Goal: Information Seeking & Learning: Find specific fact

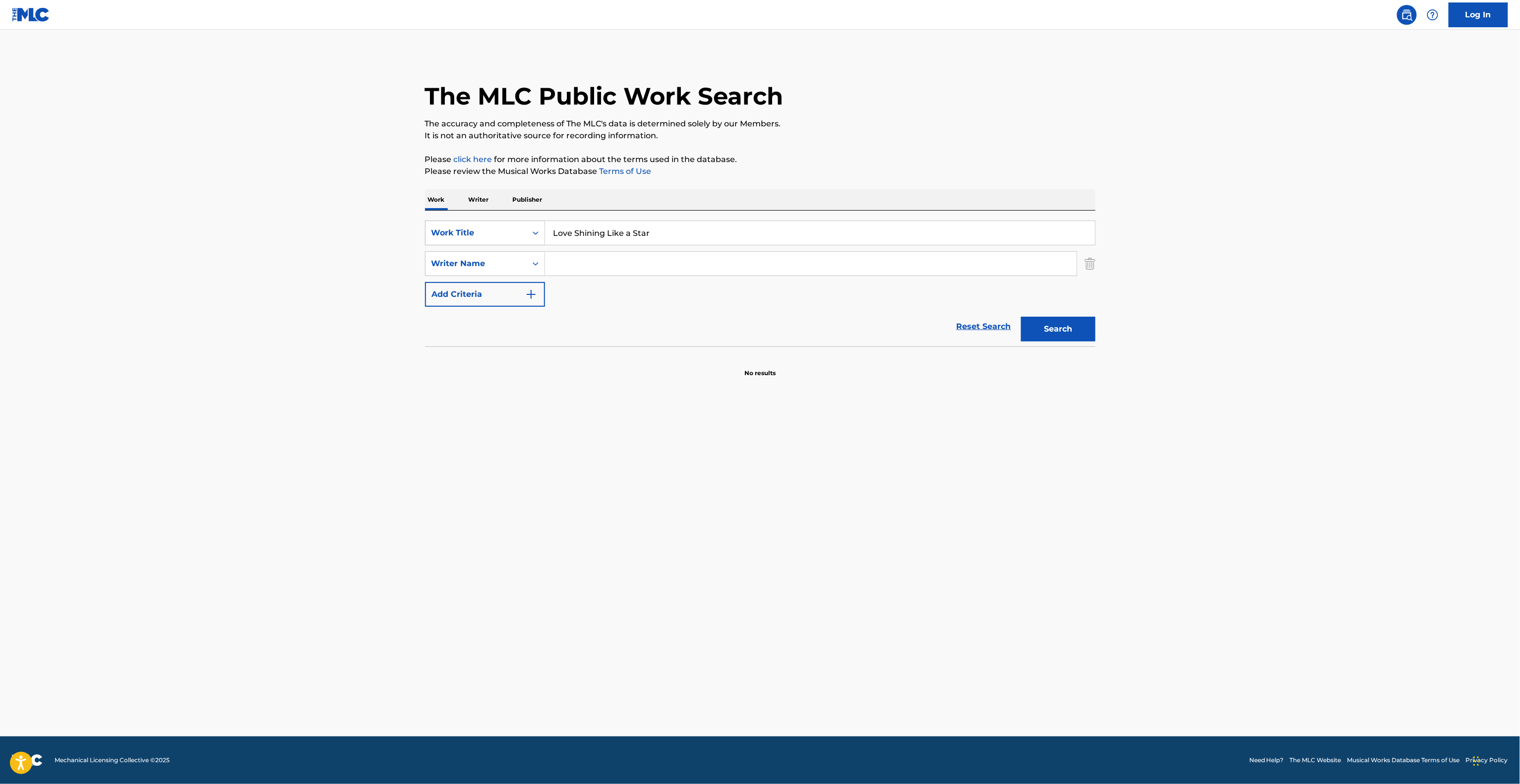
drag, startPoint x: 623, startPoint y: 228, endPoint x: 497, endPoint y: 235, distance: 126.2
click at [420, 214] on div "The MLC Public Work Search The accuracy and completeness of The MLC's data is d…" at bounding box center [760, 216] width 694 height 324
paste input "Must Be The Money"
type input "Must Be The Money"
click at [1079, 336] on button "Search" at bounding box center [1058, 329] width 74 height 25
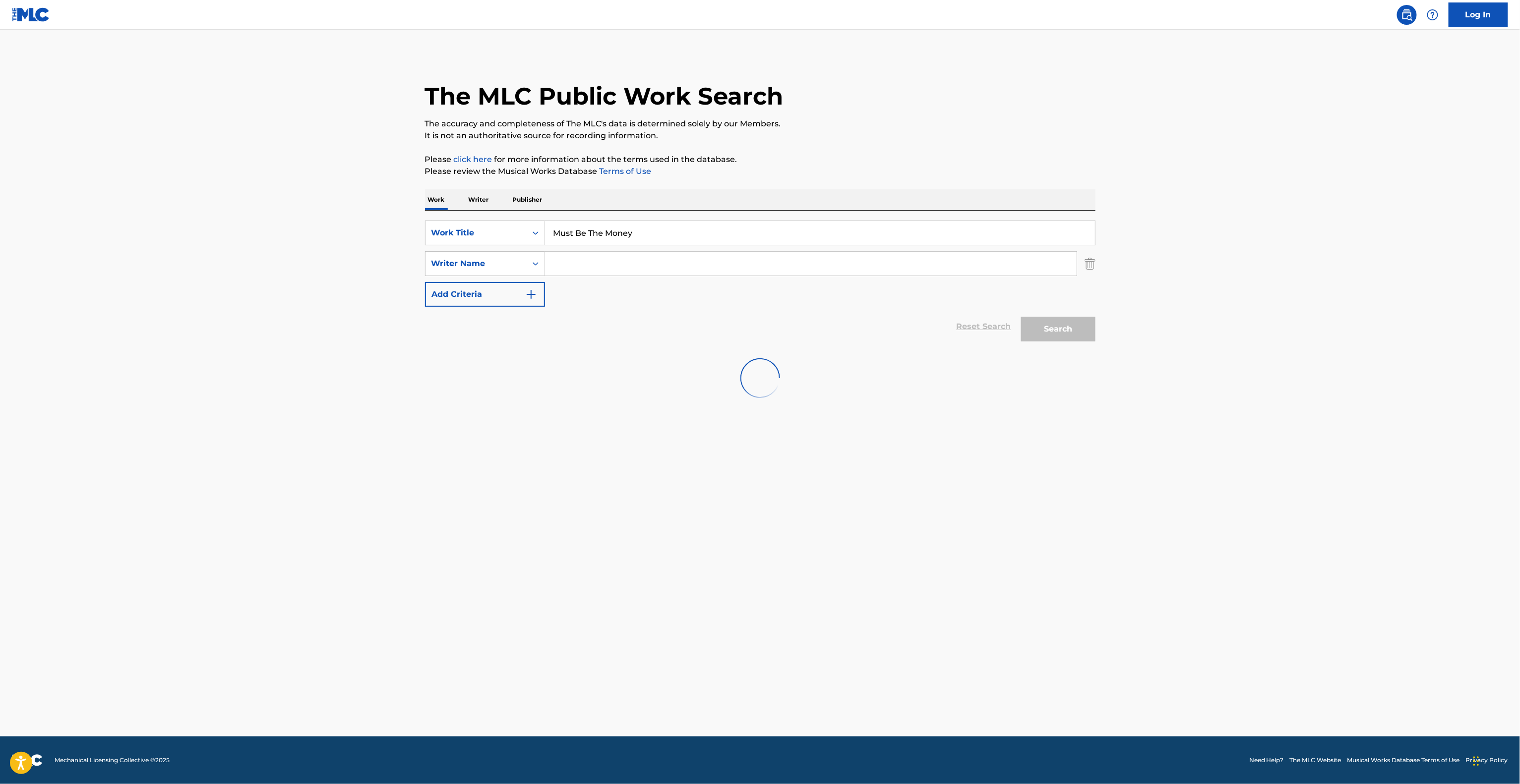
drag, startPoint x: 1079, startPoint y: 336, endPoint x: 996, endPoint y: 349, distance: 84.0
click at [1080, 336] on div "Search" at bounding box center [1055, 327] width 79 height 40
click at [635, 267] on input "Search Form" at bounding box center [811, 264] width 532 height 24
paste input "Cheol"
type input "Cheol"
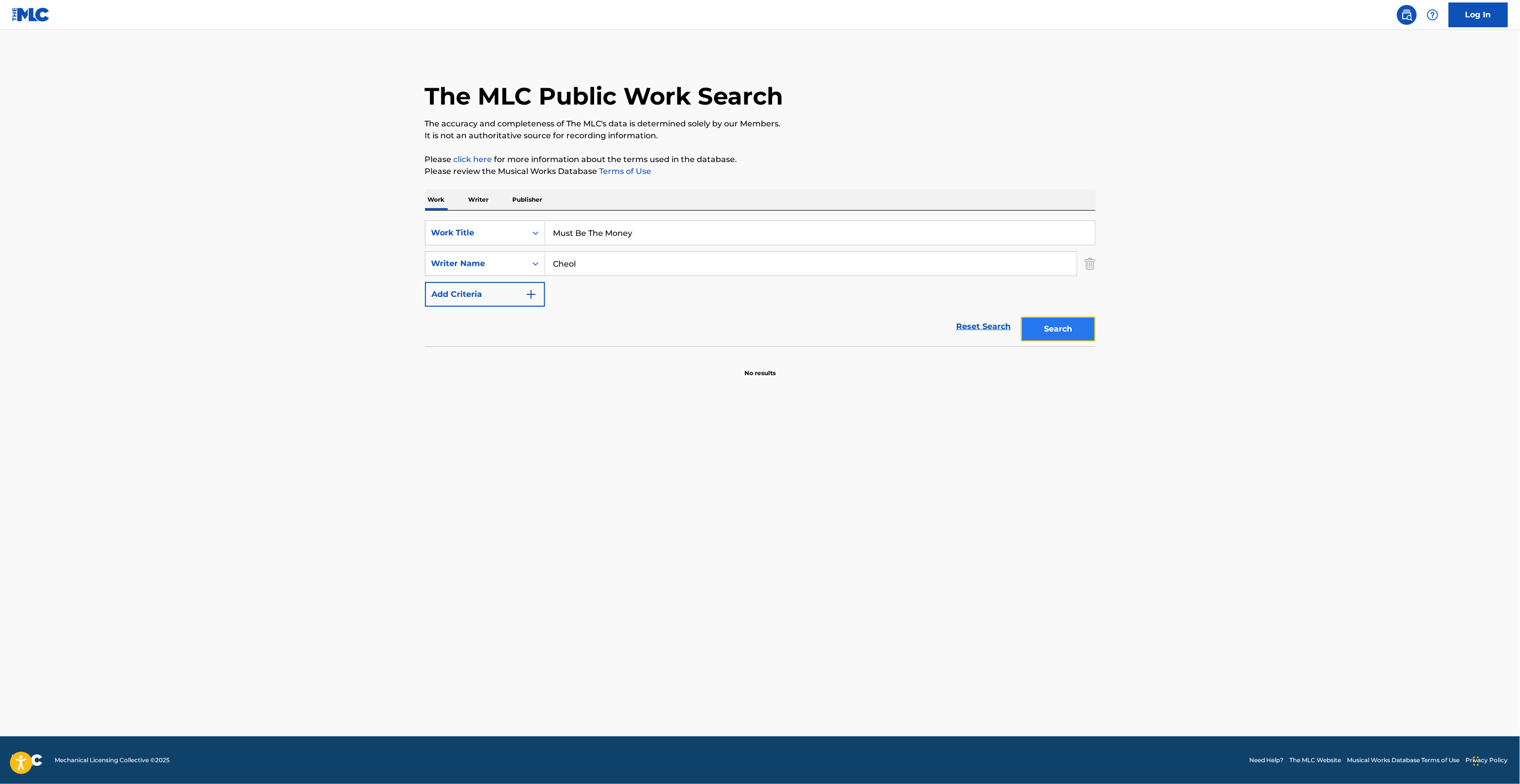
click at [1084, 318] on button "Search" at bounding box center [1058, 329] width 74 height 25
click at [1084, 318] on div "Search" at bounding box center [1055, 327] width 79 height 40
click at [1328, 361] on main "The MLC Public Work Search The accuracy and completeness of The MLC's data is d…" at bounding box center [760, 383] width 1520 height 707
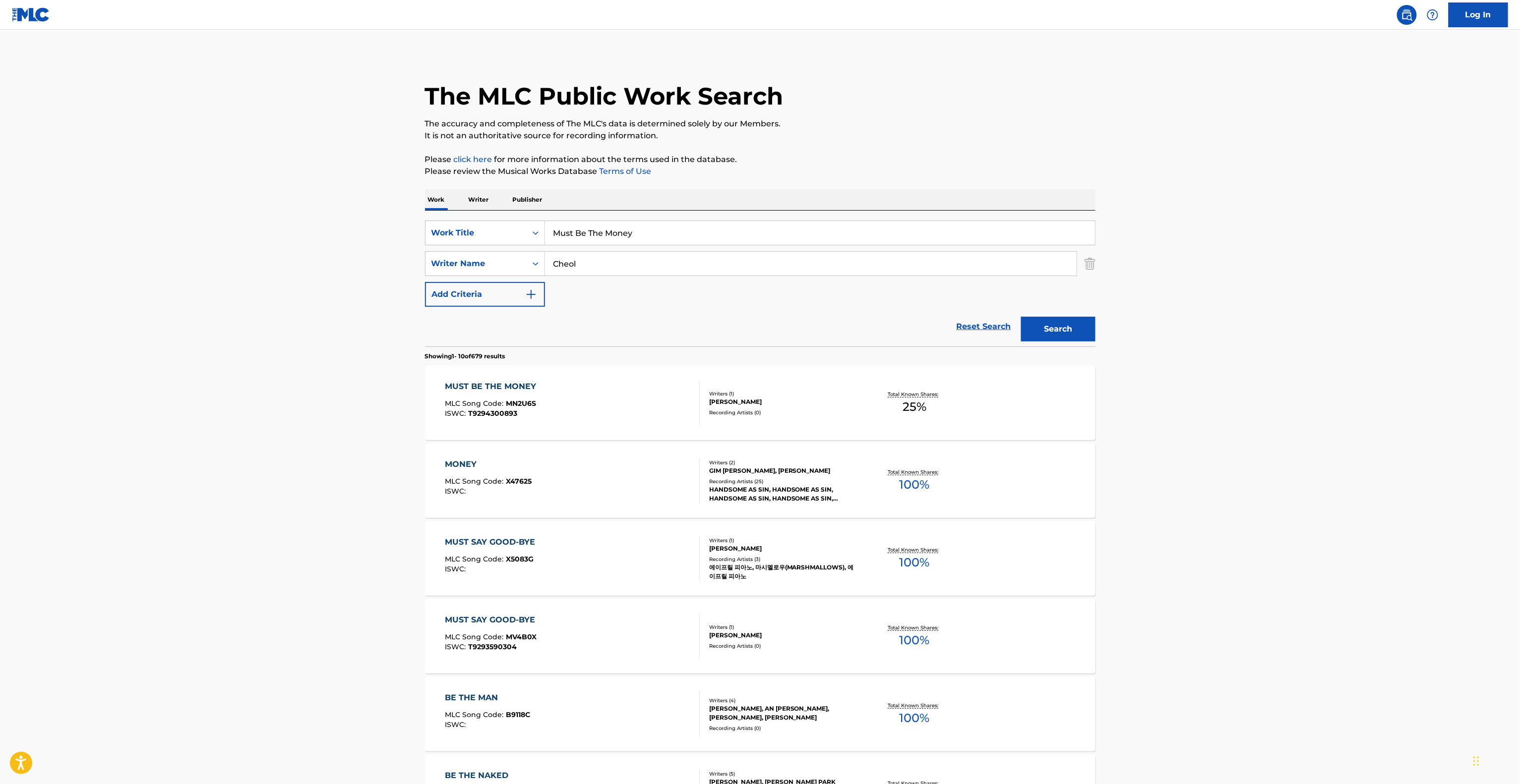
click at [496, 386] on div "MUST BE THE MONEY" at bounding box center [493, 386] width 96 height 12
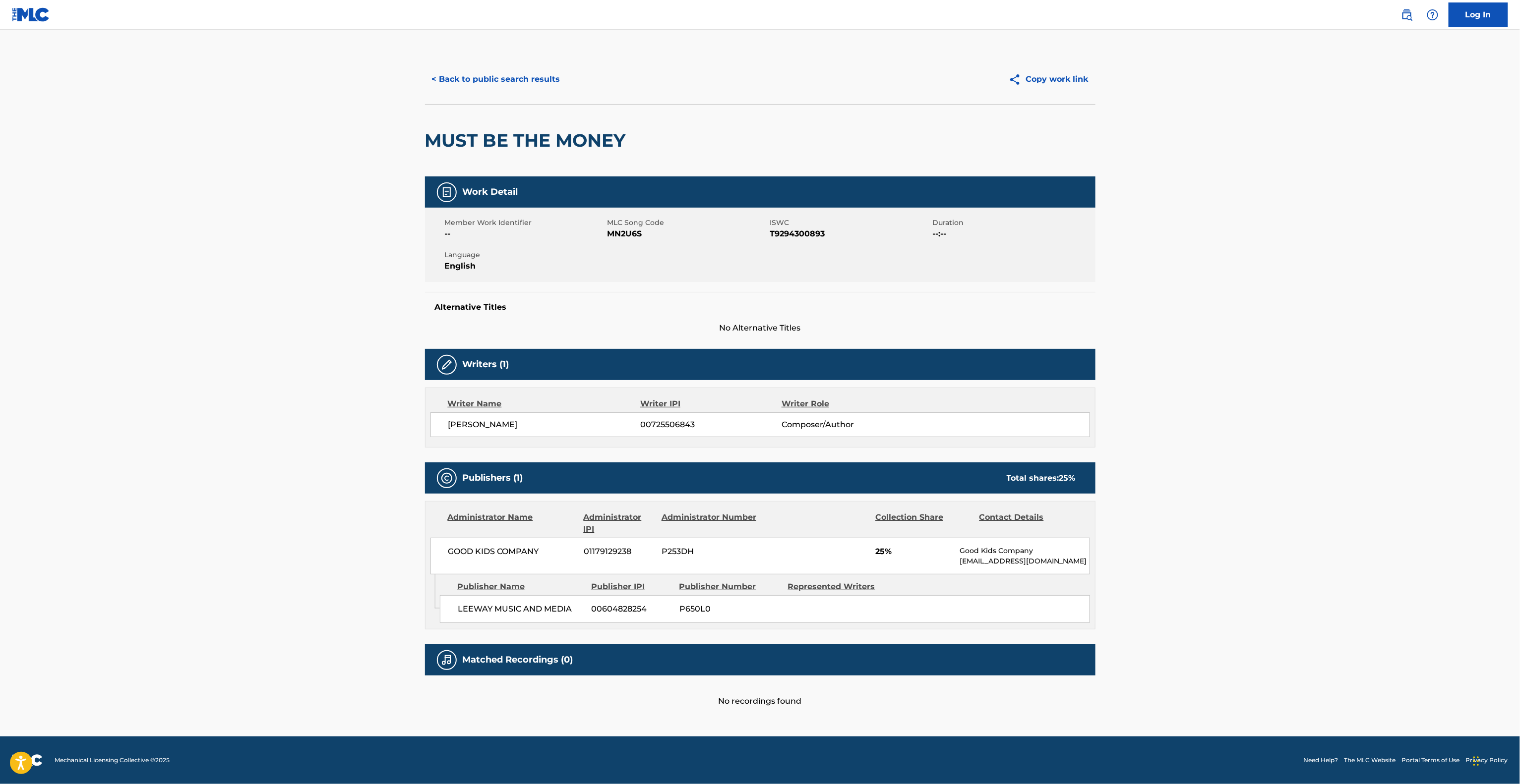
click at [1175, 433] on main "< Back to public search results Copy work link MUST BE THE MONEY Work Detail Me…" at bounding box center [760, 383] width 1520 height 707
click at [1176, 433] on main "< Back to public search results Copy work link MUST BE THE MONEY Work Detail Me…" at bounding box center [760, 383] width 1520 height 707
